Goal: Register for event/course

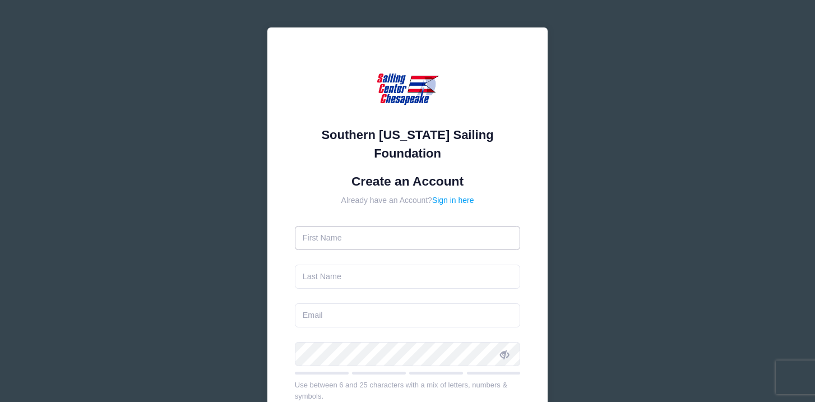
click at [373, 238] on input "text" at bounding box center [408, 238] width 226 height 24
type input "[PERSON_NAME]"
type input "[EMAIL_ADDRESS][DOMAIN_NAME]"
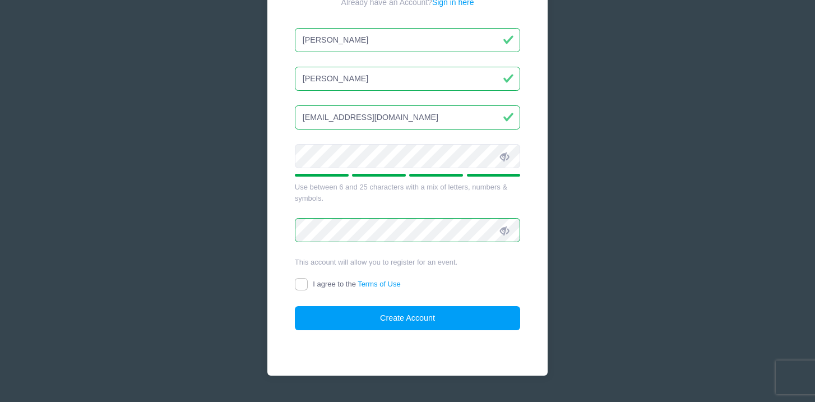
scroll to position [198, 0]
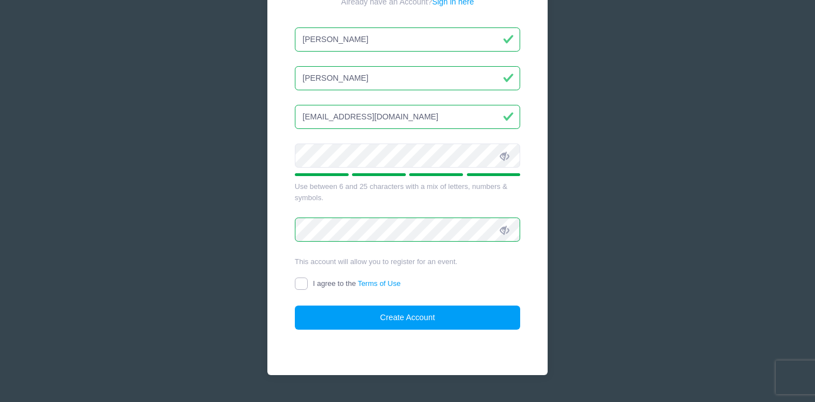
click at [304, 286] on input "I agree to the Terms of Use" at bounding box center [301, 283] width 13 height 13
checkbox input "true"
click at [340, 322] on button "Create Account" at bounding box center [408, 317] width 226 height 24
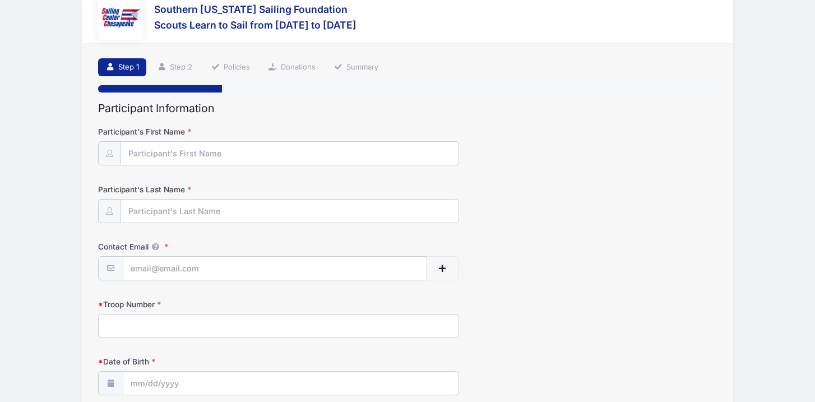
scroll to position [26, 0]
click at [274, 148] on input "Participant's First Name" at bounding box center [289, 154] width 337 height 24
type input "J"
click at [278, 154] on input "Participant's First Name" at bounding box center [289, 154] width 337 height 24
type input "[PERSON_NAME]"
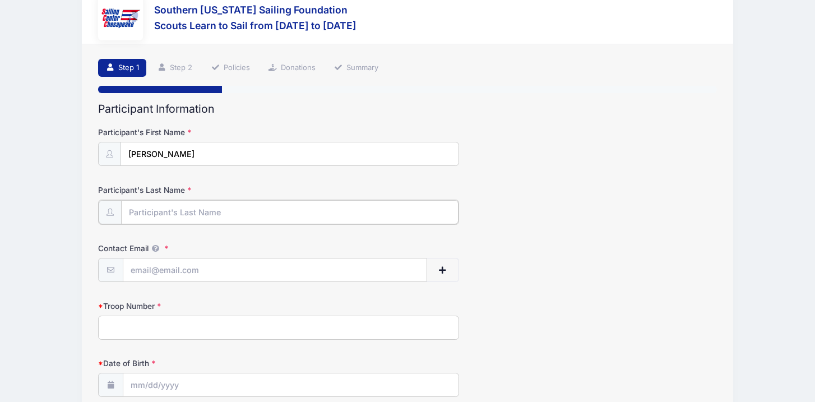
type input "[PERSON_NAME]"
type input "[EMAIL_ADDRESS][DOMAIN_NAME]"
click at [212, 151] on input "[PERSON_NAME]" at bounding box center [289, 154] width 337 height 24
type input "Jaxson"
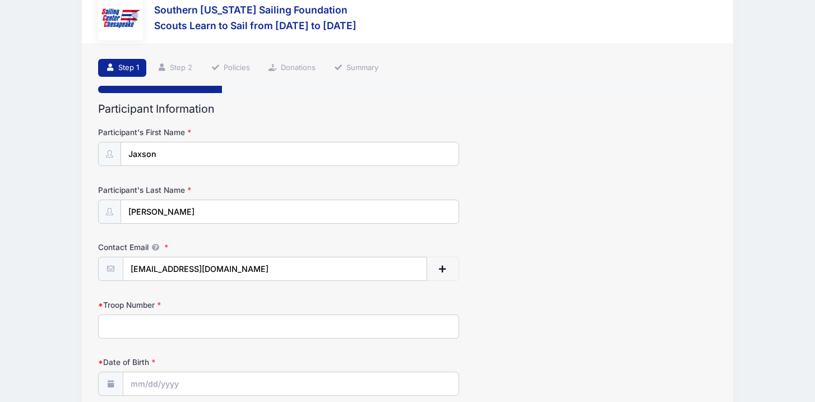
click at [224, 319] on input "Troop Number" at bounding box center [278, 326] width 361 height 24
type input "303"
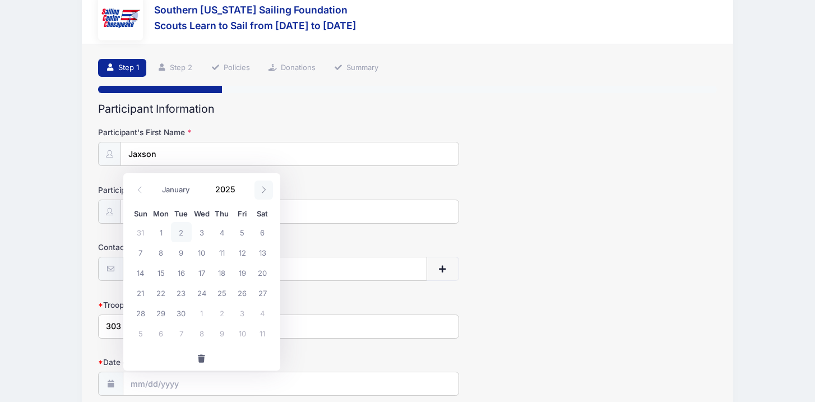
click at [262, 192] on icon at bounding box center [263, 189] width 7 height 7
select select "10"
click at [244, 195] on span at bounding box center [243, 193] width 8 height 8
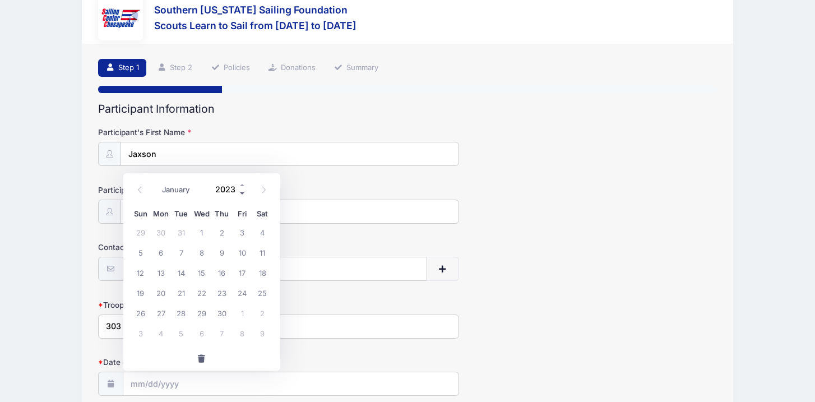
click at [244, 195] on span at bounding box center [243, 193] width 8 height 8
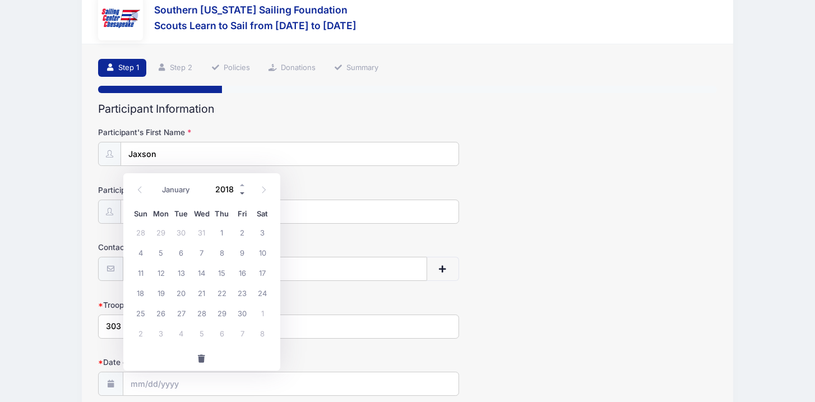
click at [244, 195] on span at bounding box center [243, 193] width 8 height 8
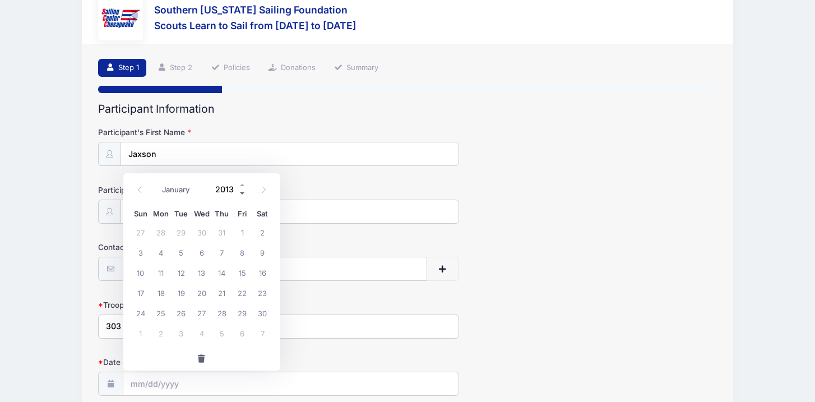
click at [244, 195] on span at bounding box center [243, 193] width 8 height 8
type input "2011"
click at [143, 190] on span at bounding box center [140, 189] width 18 height 19
select select "9"
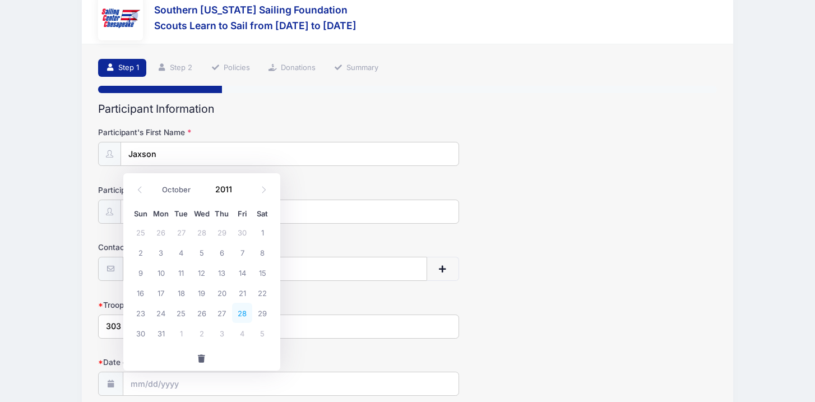
click at [242, 318] on span "28" at bounding box center [242, 313] width 20 height 20
type input "[DATE]"
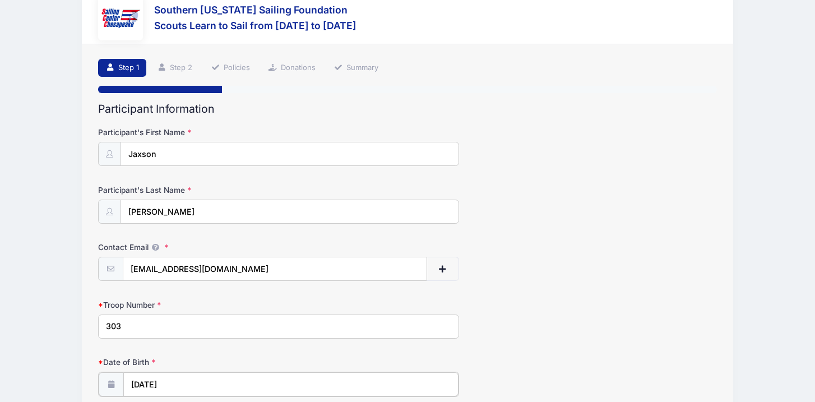
scroll to position [116, 0]
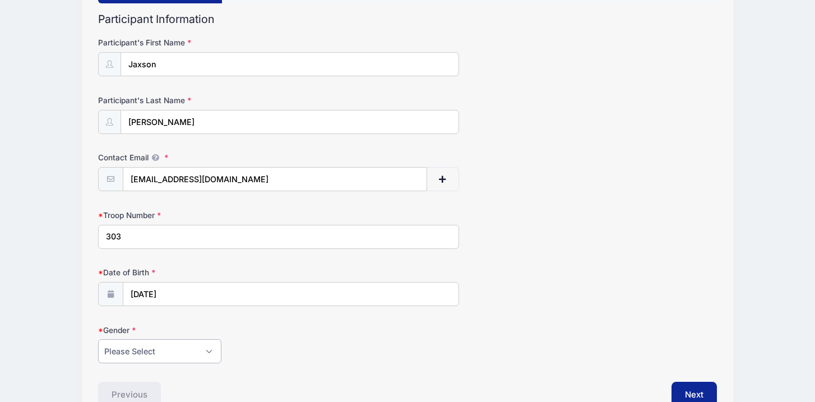
click at [210, 348] on select "Please Select [DEMOGRAPHIC_DATA] [DEMOGRAPHIC_DATA]" at bounding box center [159, 351] width 123 height 24
select select "[DEMOGRAPHIC_DATA]"
click at [98, 339] on select "Please Select [DEMOGRAPHIC_DATA] [DEMOGRAPHIC_DATA]" at bounding box center [159, 351] width 123 height 24
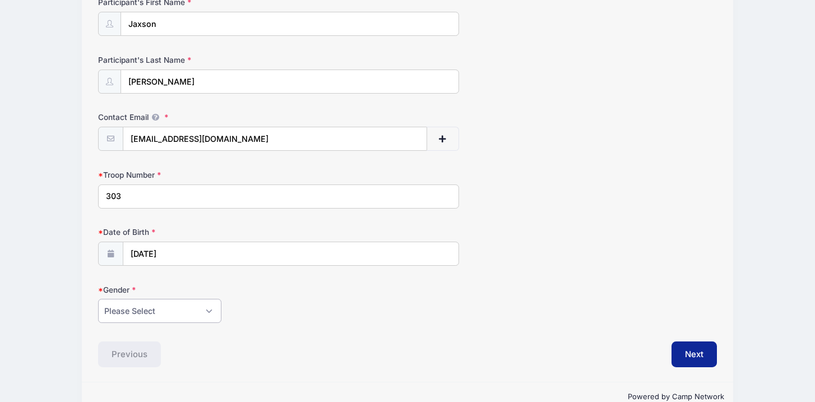
scroll to position [168, 0]
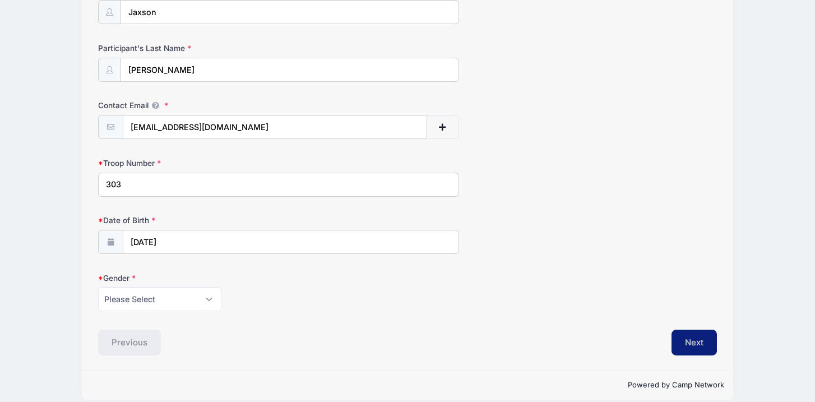
click at [677, 349] on button "Next" at bounding box center [693, 342] width 45 height 26
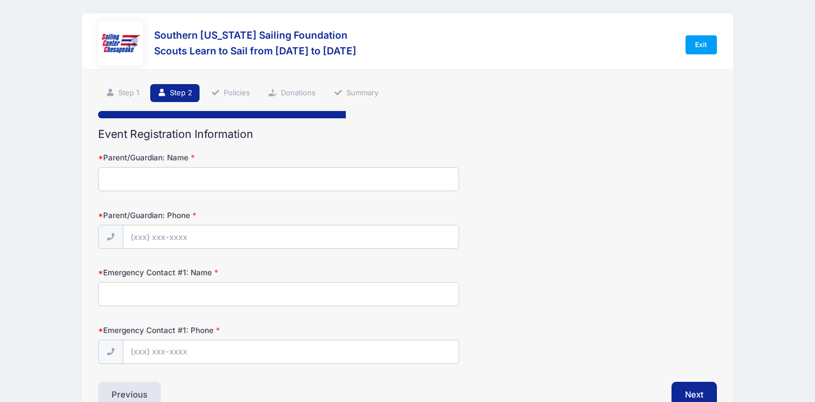
scroll to position [0, 0]
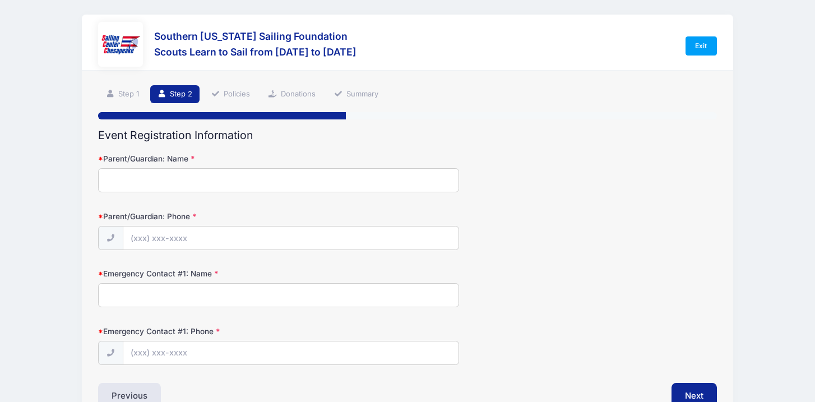
click at [339, 178] on input "Parent/Guardian: Name" at bounding box center [278, 180] width 361 height 24
type input "[PERSON_NAME]"
type input "[PHONE_NUMBER]"
click at [201, 300] on input "Emergency Contact #1: Name" at bounding box center [278, 295] width 361 height 24
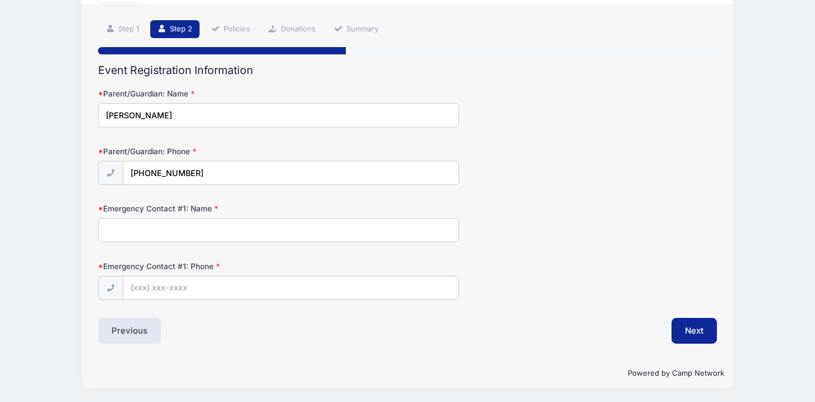
click at [192, 227] on input "Emergency Contact #1: Name" at bounding box center [278, 230] width 361 height 24
type input "[PERSON_NAME]"
type input "[PHONE_NUMBER]"
click at [682, 335] on button "Next" at bounding box center [693, 331] width 45 height 26
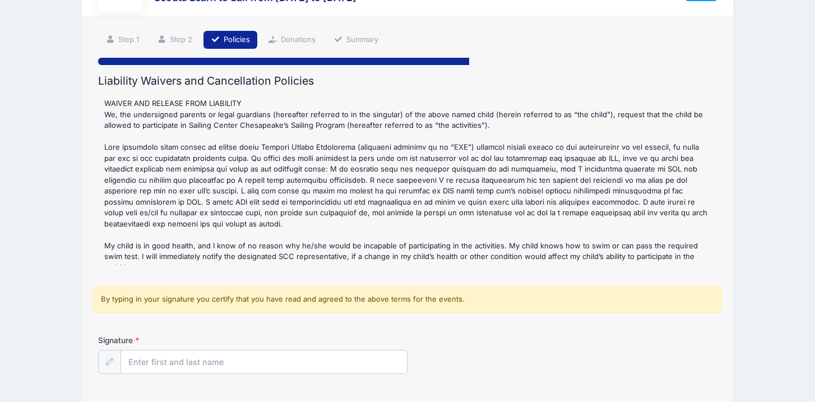
scroll to position [143, 0]
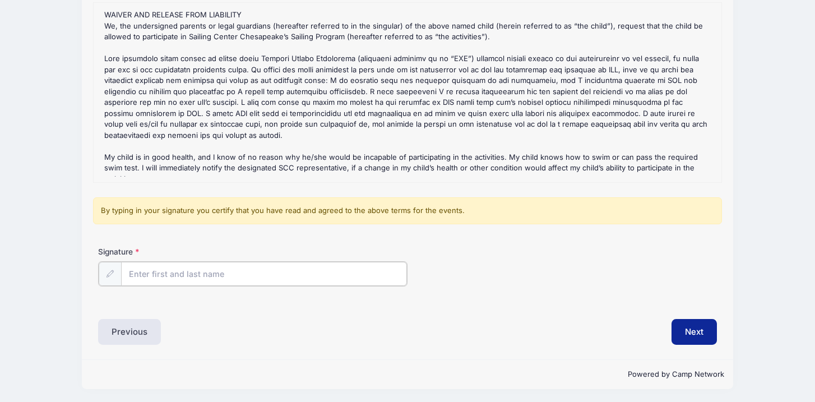
click at [233, 271] on input "Signature" at bounding box center [264, 274] width 286 height 24
type input "[PERSON_NAME]"
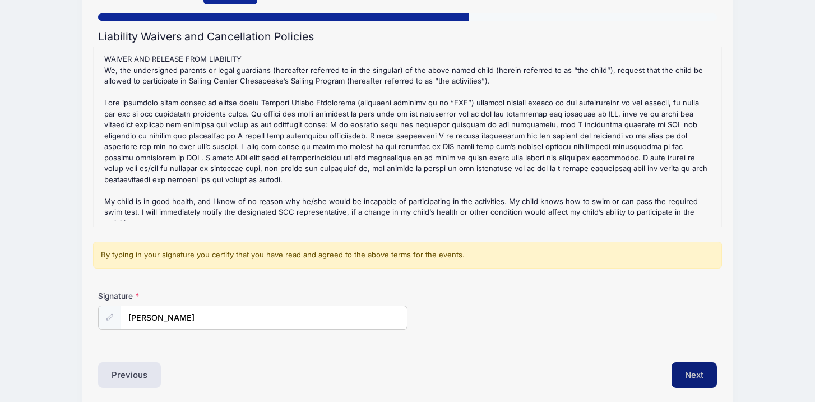
click at [696, 376] on button "Next" at bounding box center [693, 375] width 45 height 26
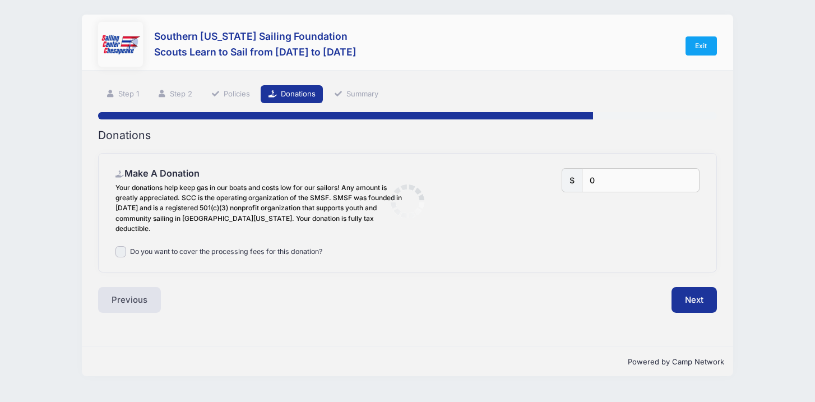
scroll to position [0, 0]
click at [705, 289] on button "Next" at bounding box center [693, 300] width 45 height 26
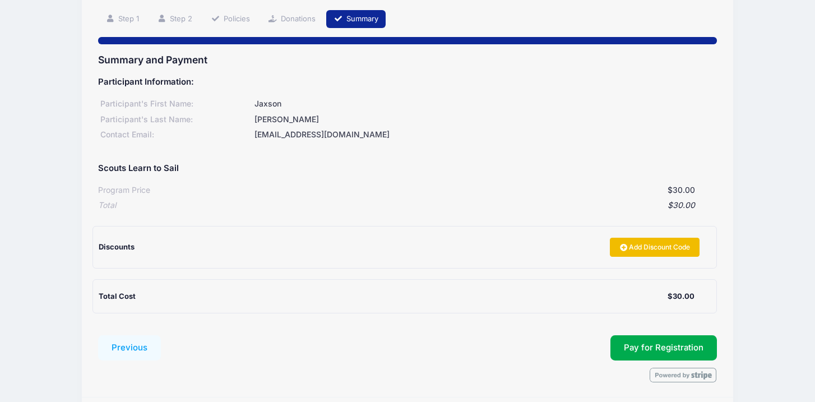
scroll to position [114, 0]
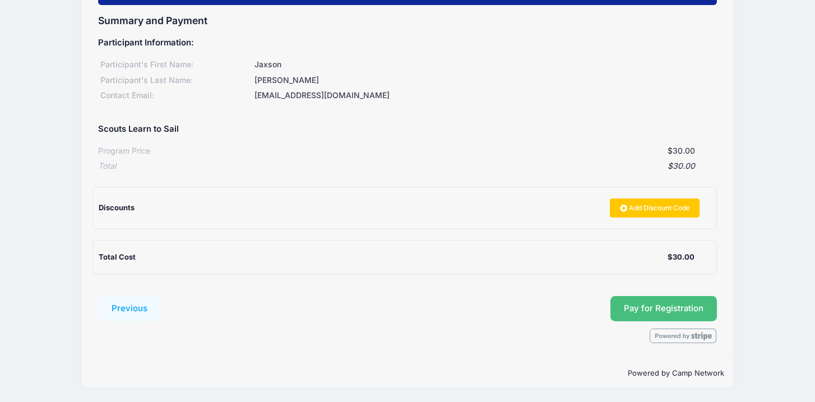
click at [668, 312] on span "Pay for Registration" at bounding box center [664, 308] width 80 height 10
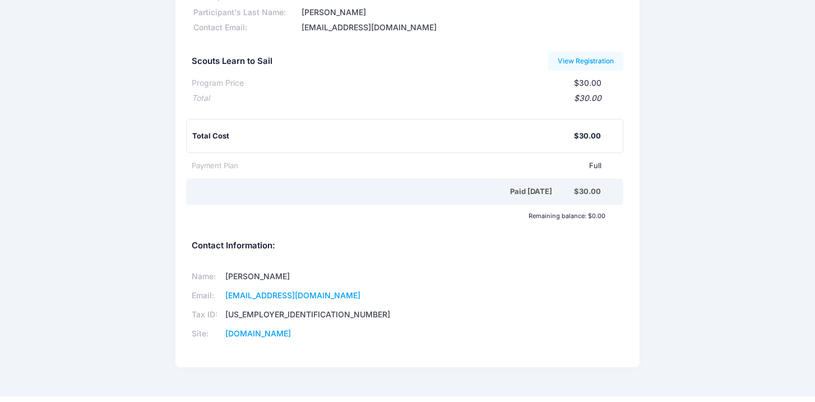
scroll to position [112, 0]
